Goal: Task Accomplishment & Management: Manage account settings

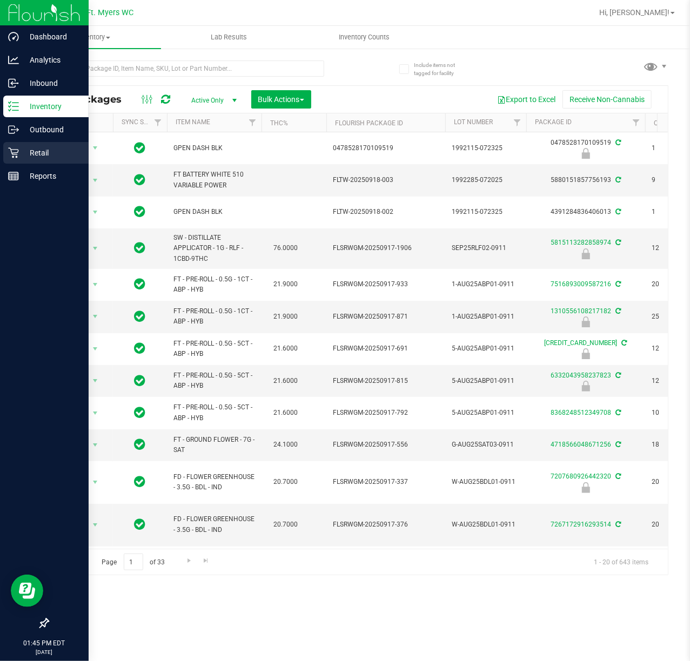
click at [13, 152] on icon at bounding box center [13, 153] width 11 height 11
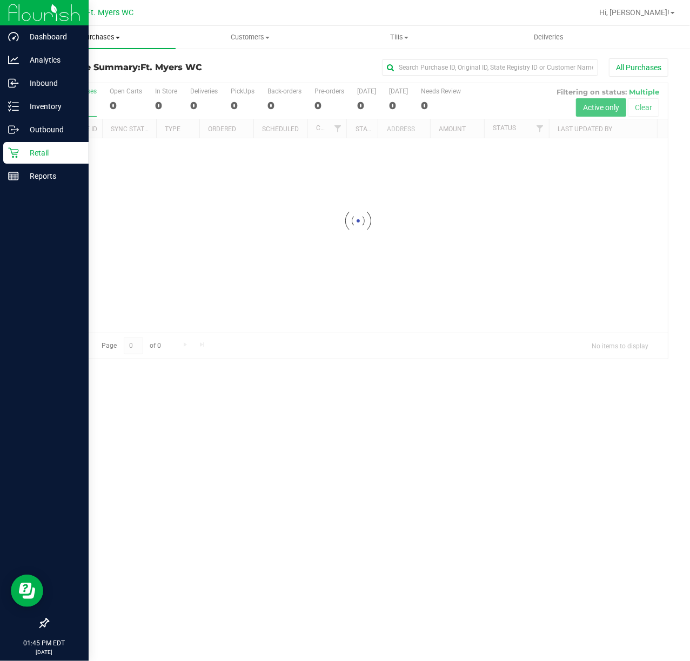
click at [117, 41] on span "Purchases" at bounding box center [101, 37] width 150 height 10
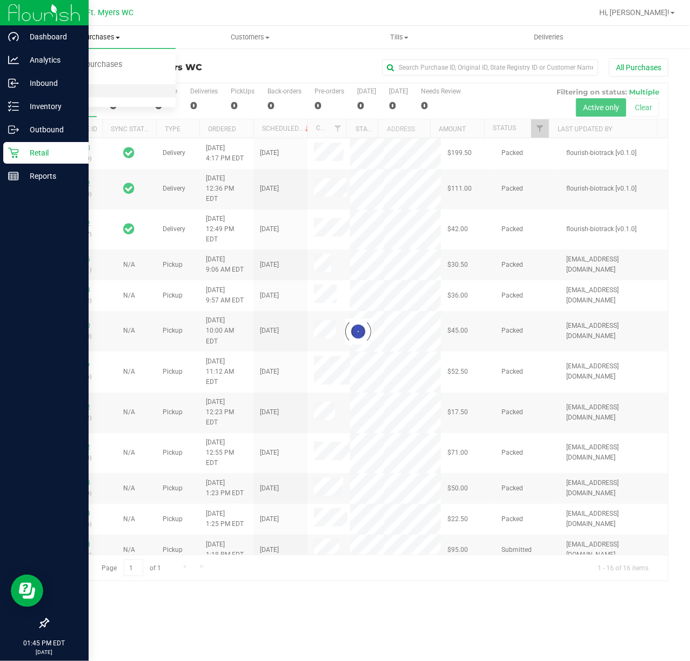
click at [110, 93] on li "All purchases" at bounding box center [101, 91] width 150 height 13
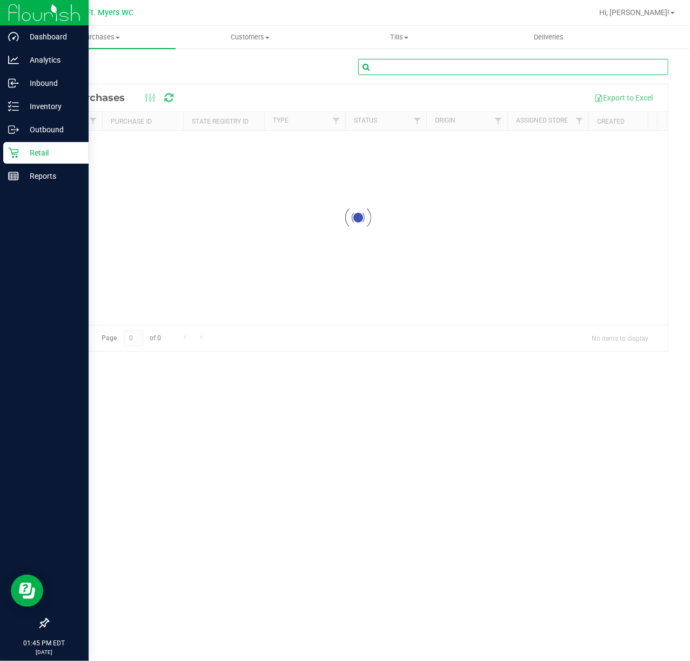
click at [413, 61] on input "text" at bounding box center [513, 67] width 311 height 16
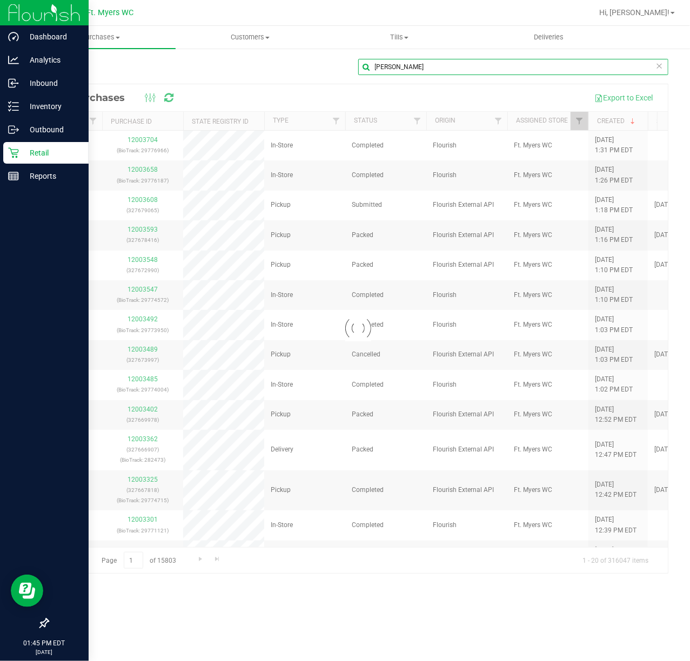
click at [413, 61] on input "lisa" at bounding box center [513, 67] width 311 height 16
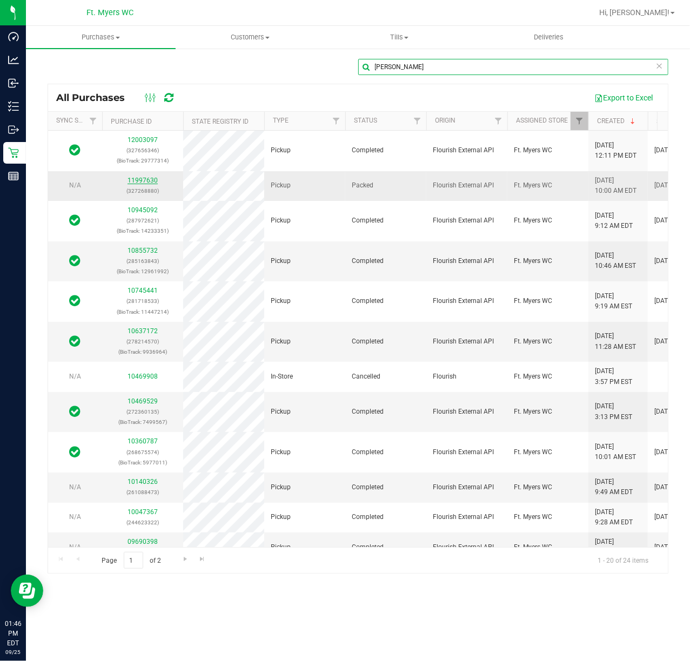
type input "lisa larson"
click at [148, 178] on link "11997630" at bounding box center [143, 181] width 30 height 8
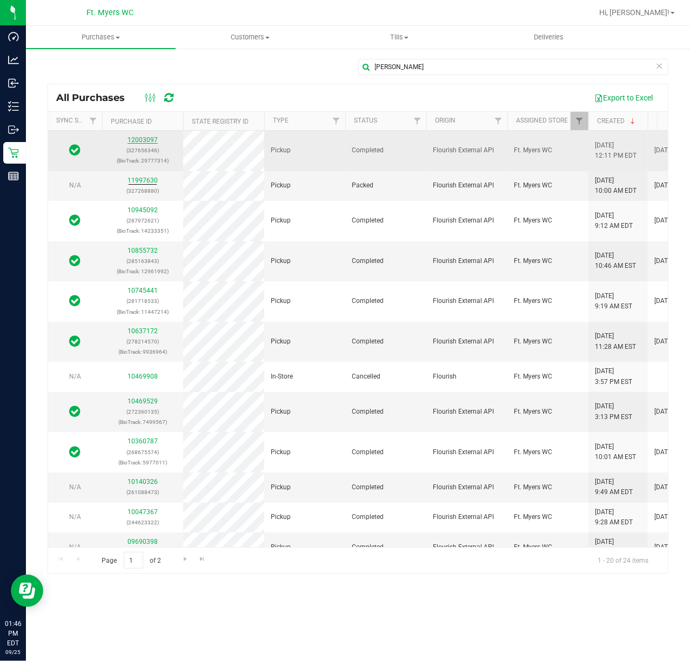
click at [150, 139] on link "12003097" at bounding box center [143, 140] width 30 height 8
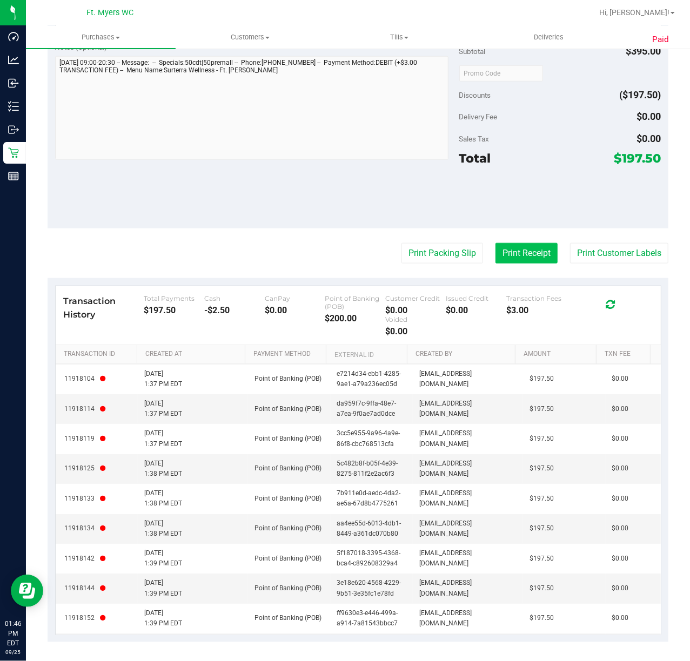
click at [519, 258] on button "Print Receipt" at bounding box center [526, 253] width 62 height 21
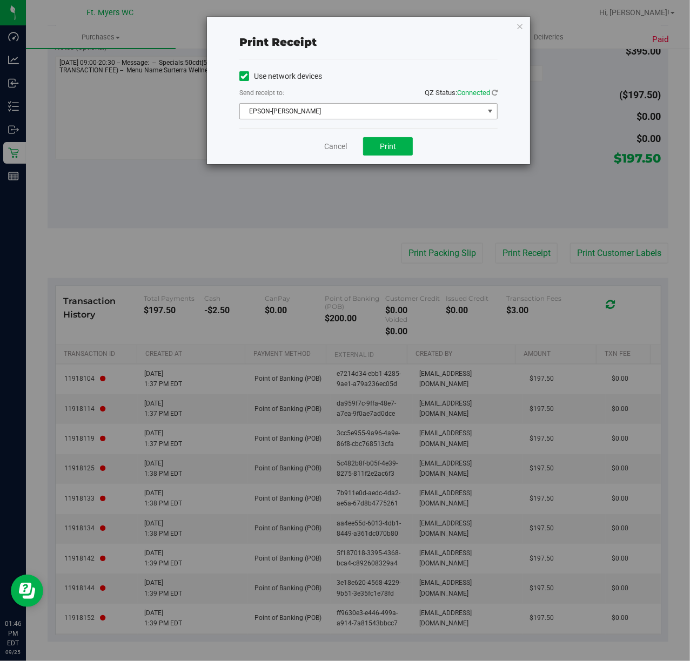
click at [372, 108] on span "EPSON-BEN-KING" at bounding box center [362, 111] width 244 height 15
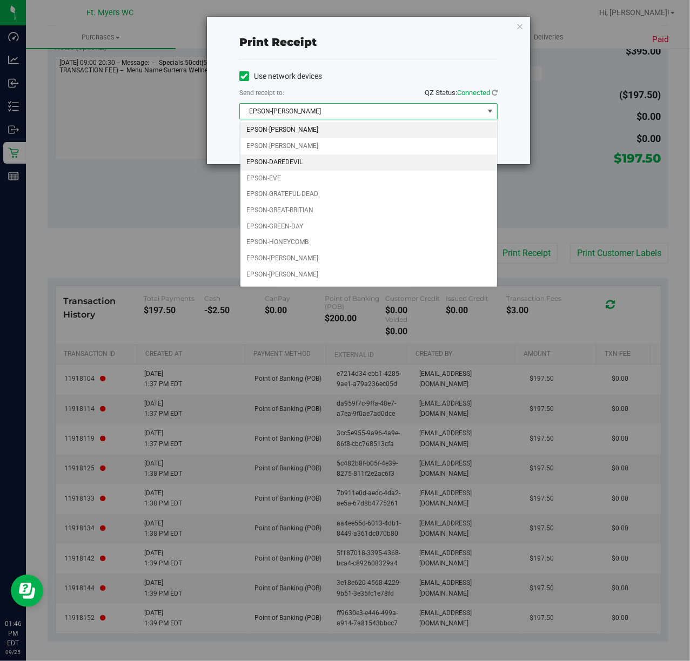
click at [330, 169] on li "EPSON-DAREDEVIL" at bounding box center [368, 163] width 257 height 16
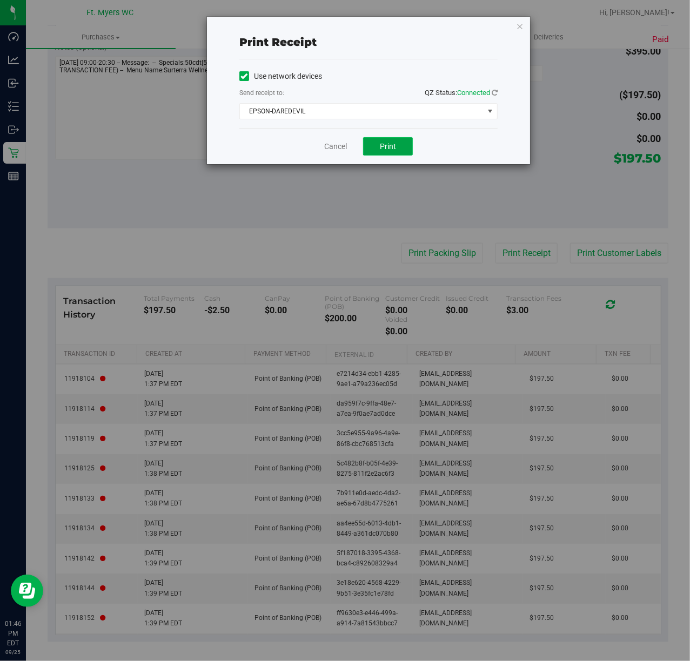
click at [385, 148] on span "Print" at bounding box center [388, 146] width 16 height 9
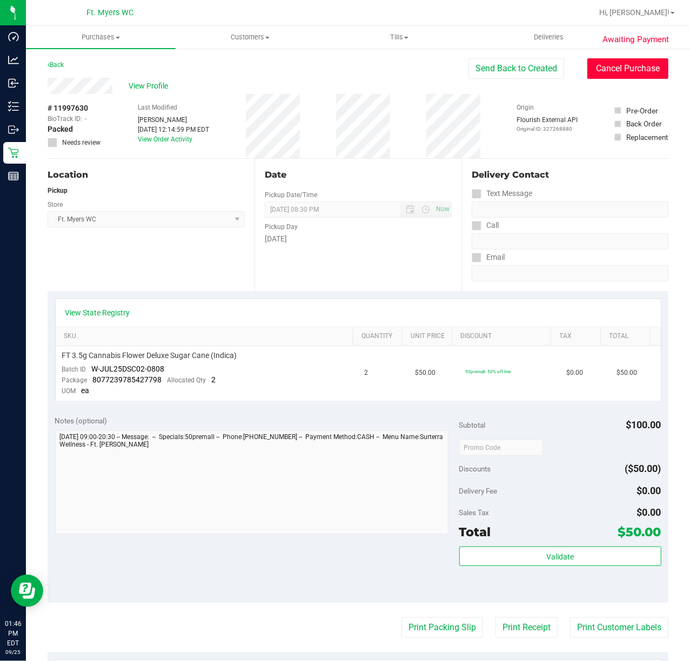
click at [640, 63] on button "Cancel Purchase" at bounding box center [627, 68] width 81 height 21
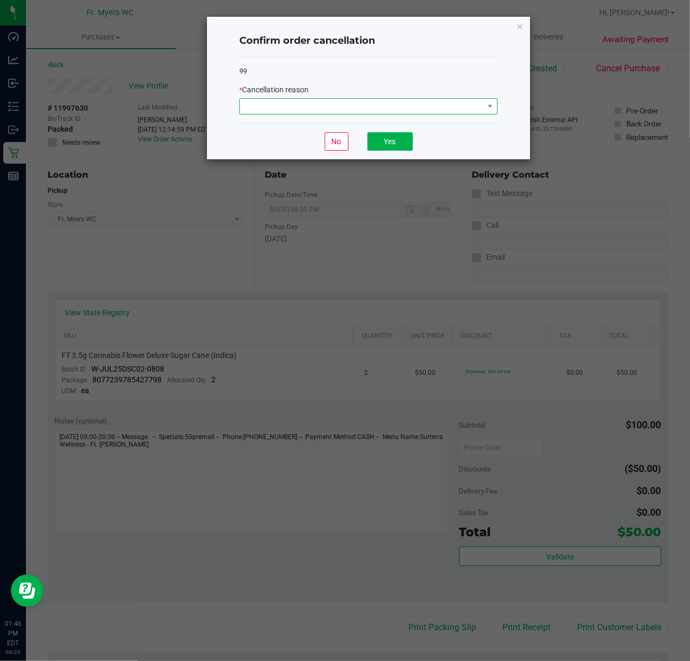
click at [299, 109] on span at bounding box center [362, 106] width 244 height 15
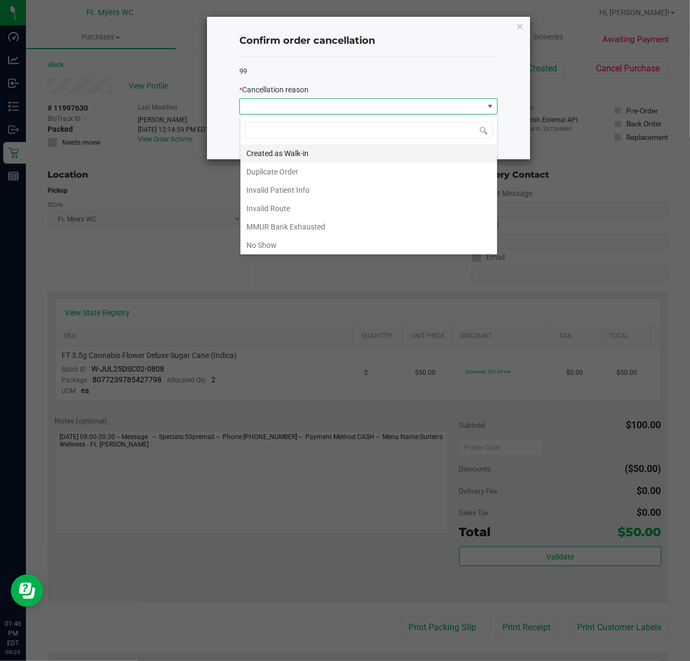
scroll to position [16, 258]
click at [314, 164] on li "Duplicate Order" at bounding box center [368, 172] width 257 height 18
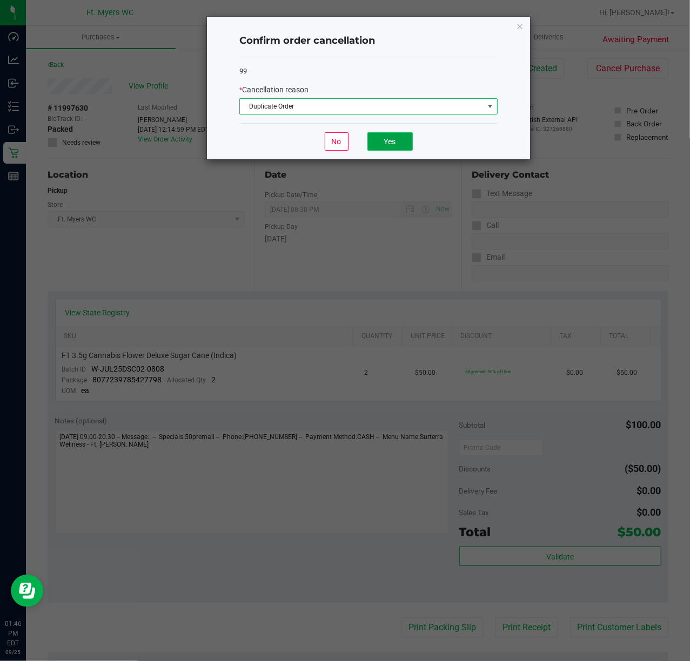
click at [391, 141] on button "Yes" at bounding box center [389, 141] width 45 height 18
